Goal: Task Accomplishment & Management: Use online tool/utility

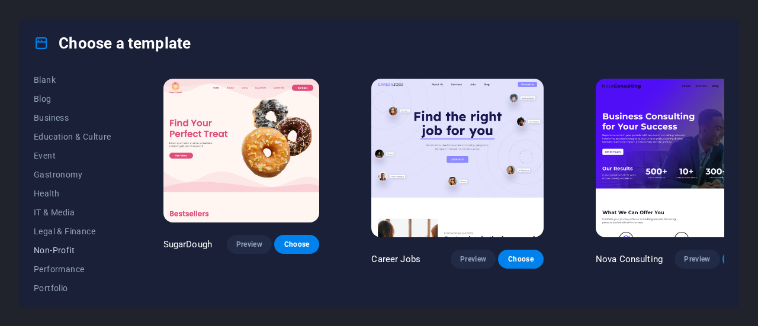
scroll to position [98, 0]
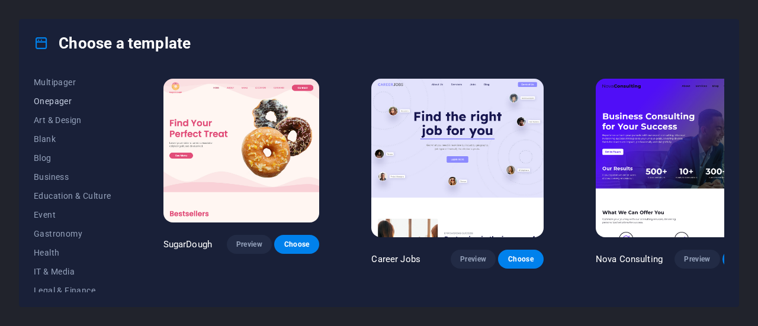
click at [62, 102] on span "Onepager" at bounding box center [73, 101] width 78 height 9
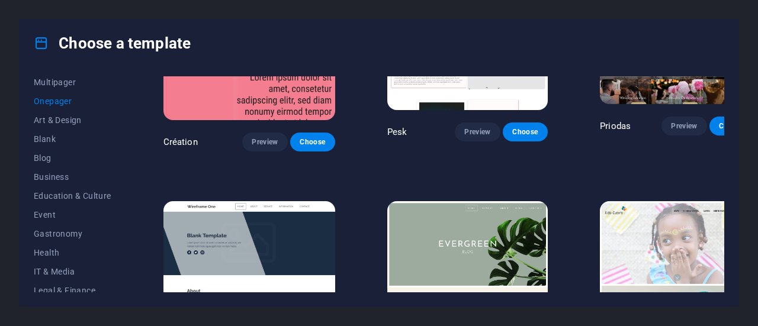
scroll to position [1562, 0]
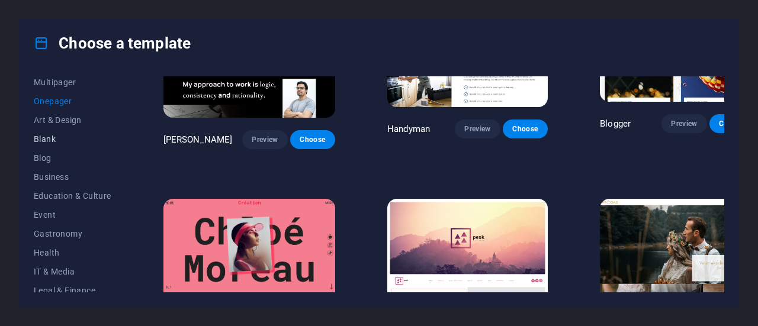
click at [51, 137] on span "Blank" at bounding box center [73, 138] width 78 height 9
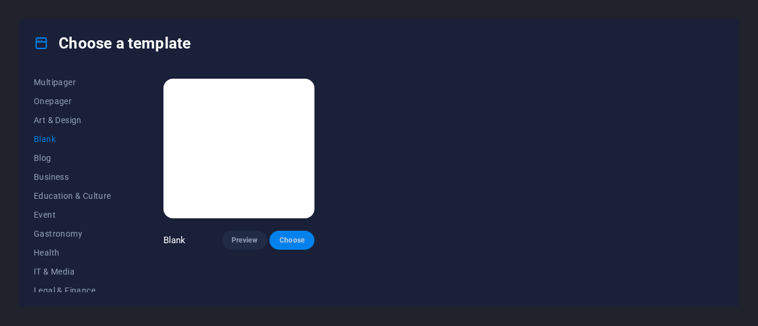
click at [297, 240] on span "Choose" at bounding box center [292, 240] width 26 height 9
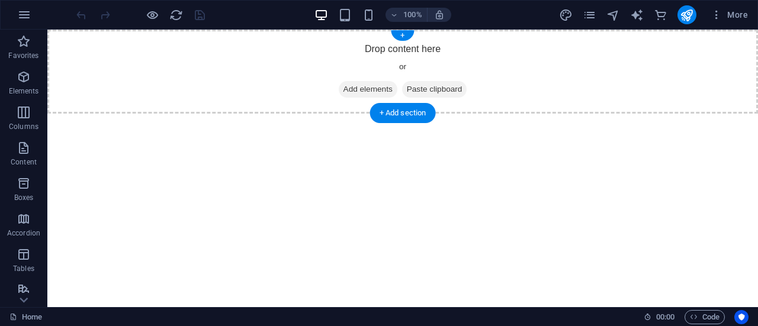
click at [358, 91] on span "Add elements" at bounding box center [368, 89] width 59 height 17
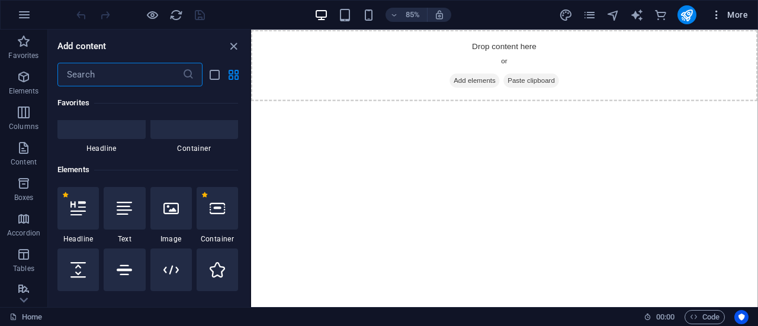
click at [716, 18] on icon "button" at bounding box center [717, 15] width 12 height 12
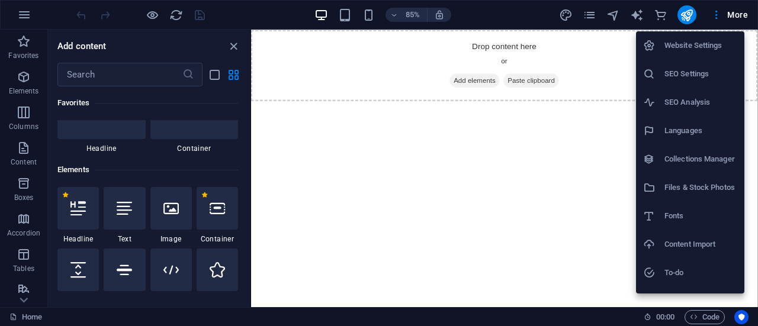
click at [741, 17] on div at bounding box center [379, 163] width 758 height 326
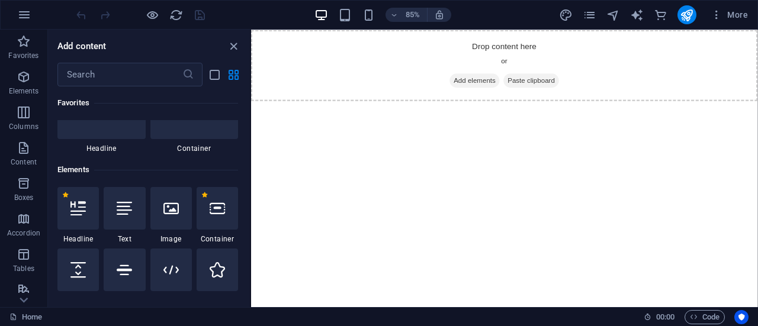
click at [741, 17] on span "More" at bounding box center [729, 15] width 37 height 12
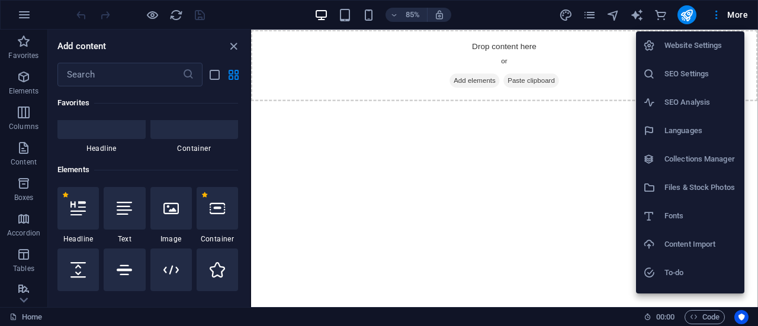
click at [713, 43] on h6 "Website Settings" at bounding box center [701, 45] width 73 height 14
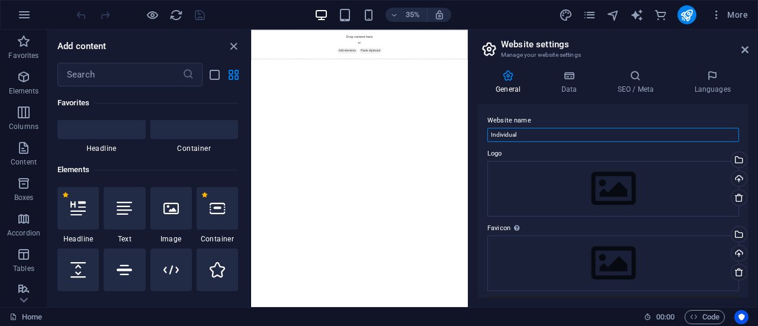
click at [550, 137] on input "Individual" at bounding box center [613, 135] width 252 height 14
drag, startPoint x: 550, startPoint y: 137, endPoint x: 468, endPoint y: 138, distance: 82.3
click at [468, 138] on aside "Website settings Manage your website settings General Data SEO / Meta Languages…" at bounding box center [613, 169] width 290 height 278
type input "Roy Busima"
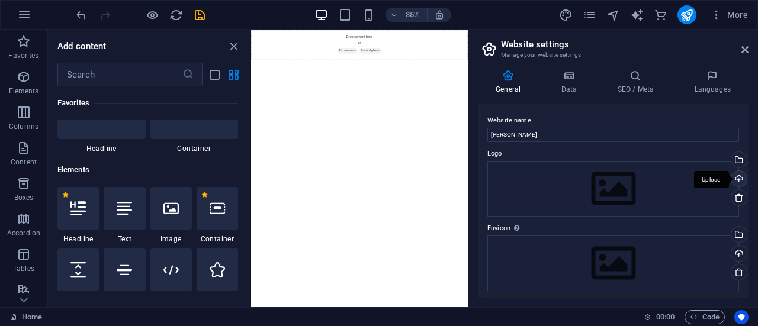
click at [740, 181] on div "Upload" at bounding box center [738, 180] width 18 height 18
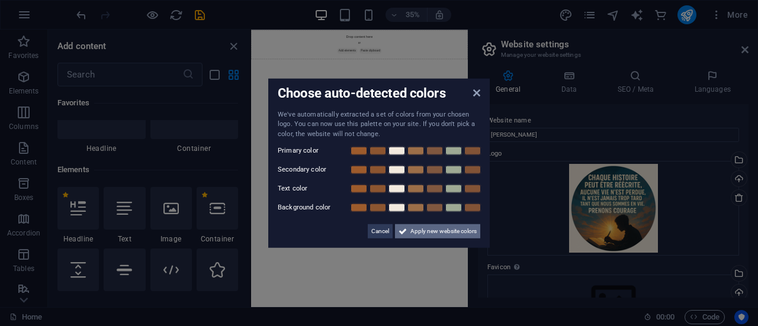
click at [435, 233] on span "Apply new website colors" at bounding box center [443, 231] width 66 height 14
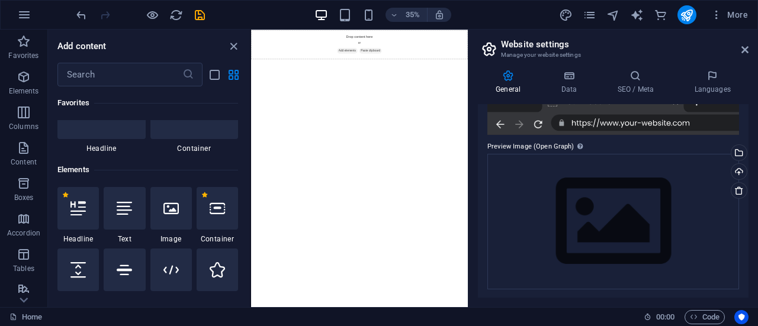
scroll to position [249, 0]
click at [734, 173] on div "Upload" at bounding box center [738, 172] width 18 height 18
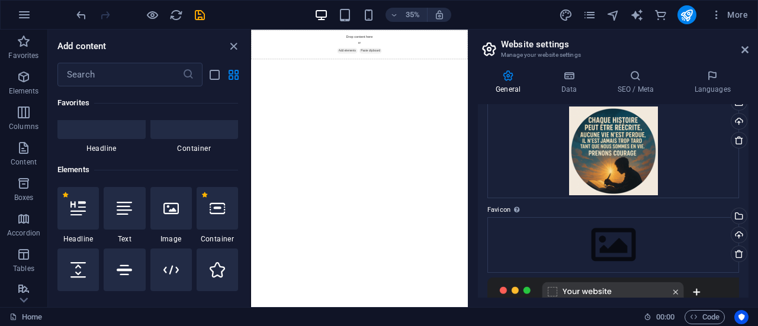
scroll to position [71, 0]
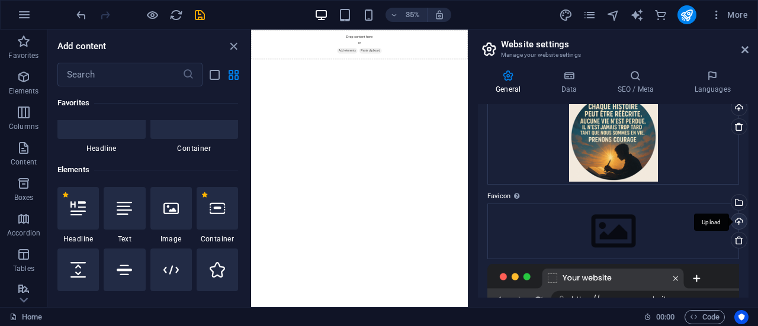
click at [737, 220] on div "Upload" at bounding box center [738, 223] width 18 height 18
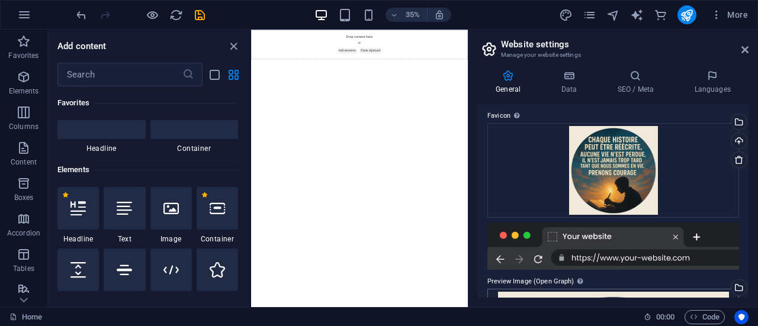
scroll to position [0, 0]
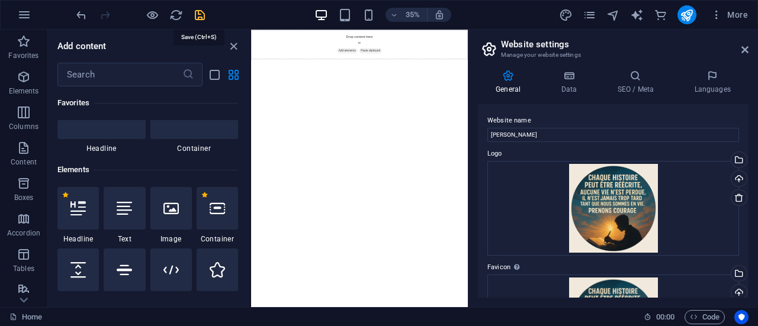
click at [199, 17] on icon "save" at bounding box center [200, 15] width 14 height 14
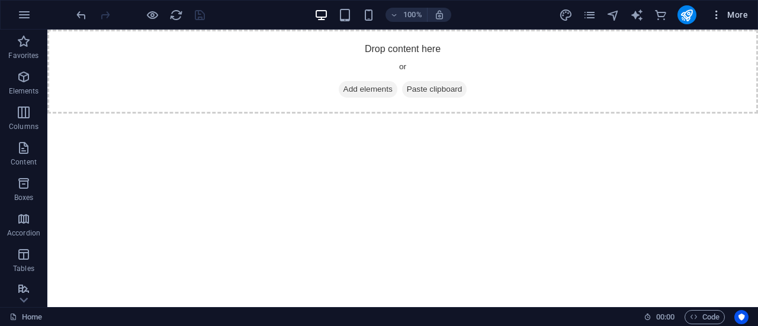
click at [718, 21] on button "More" at bounding box center [729, 14] width 47 height 19
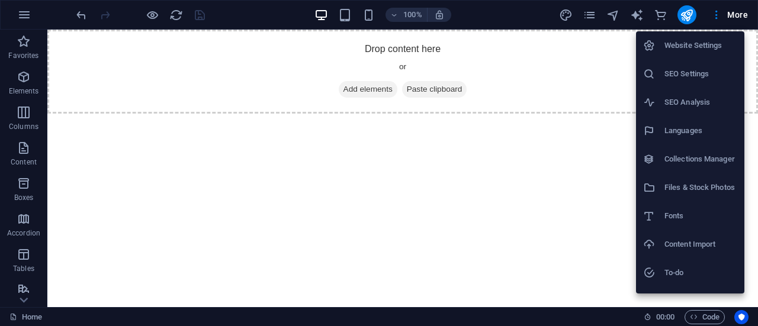
click at [732, 19] on div at bounding box center [379, 163] width 758 height 326
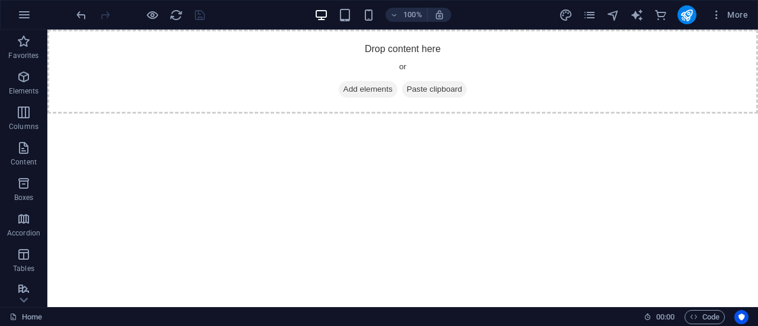
click at [732, 19] on span "More" at bounding box center [729, 15] width 37 height 12
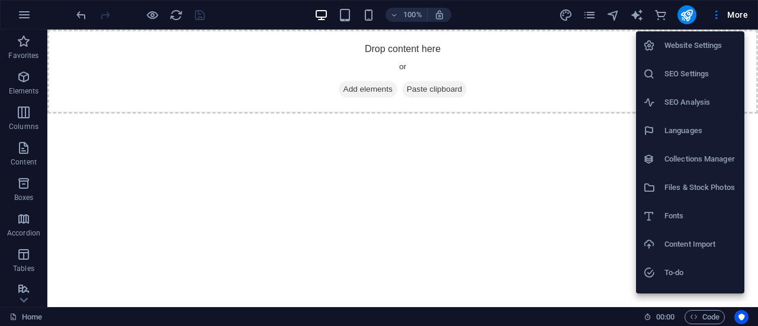
click at [704, 247] on h6 "Content Import" at bounding box center [701, 244] width 73 height 14
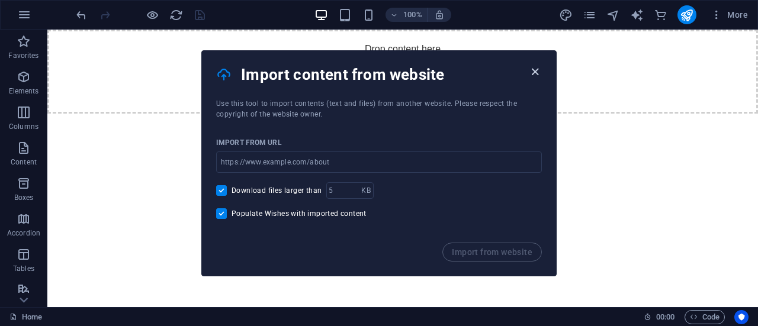
click at [539, 68] on icon "button" at bounding box center [535, 72] width 14 height 14
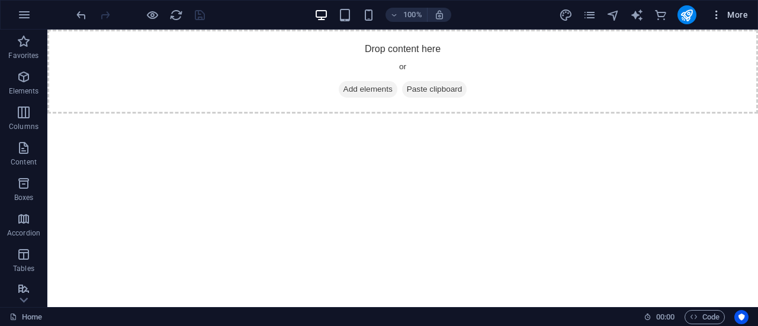
click at [743, 15] on span "More" at bounding box center [729, 15] width 37 height 12
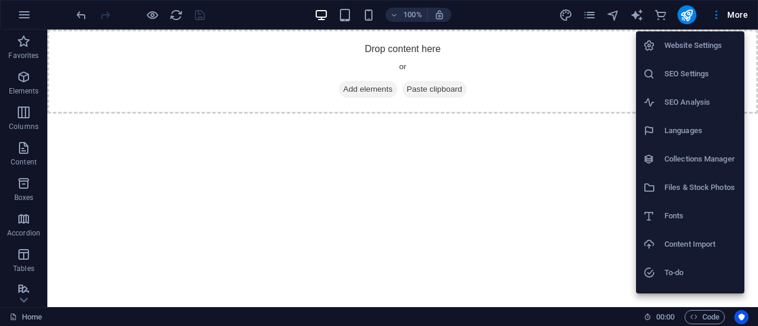
click at [717, 194] on h6 "Files & Stock Photos" at bounding box center [701, 188] width 73 height 14
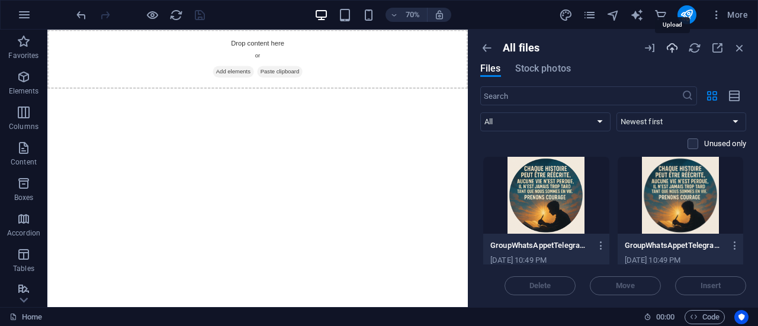
click at [673, 46] on icon "button" at bounding box center [672, 47] width 13 height 13
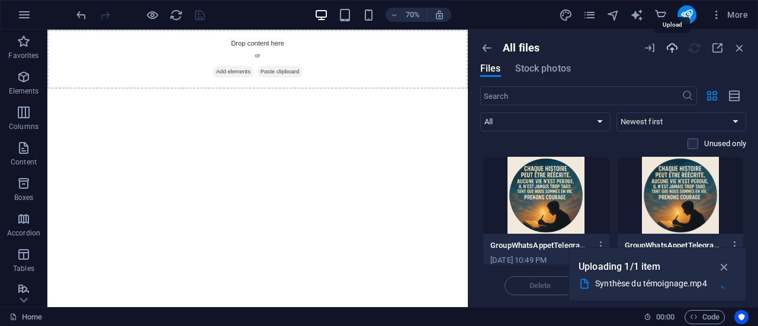
click at [670, 50] on icon "button" at bounding box center [672, 47] width 13 height 13
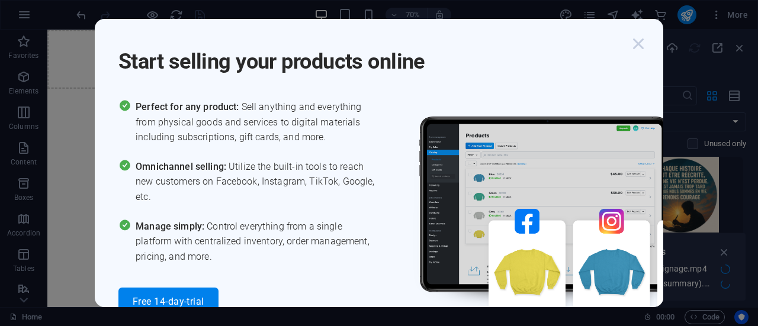
click at [641, 47] on icon "button" at bounding box center [638, 43] width 21 height 21
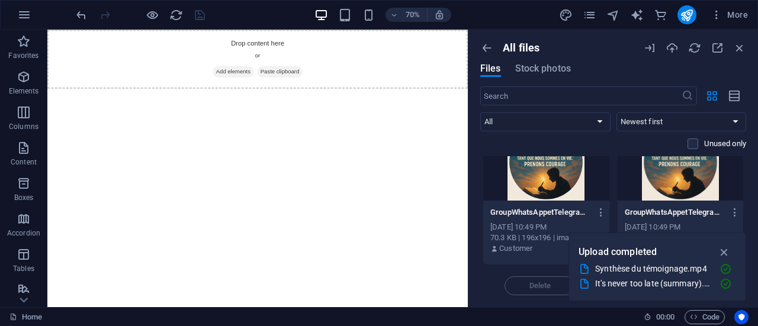
scroll to position [332, 0]
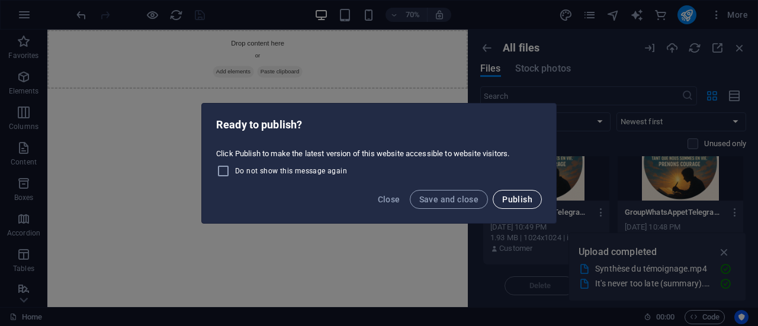
click at [522, 195] on span "Publish" at bounding box center [517, 199] width 30 height 9
